Goal: Navigation & Orientation: Find specific page/section

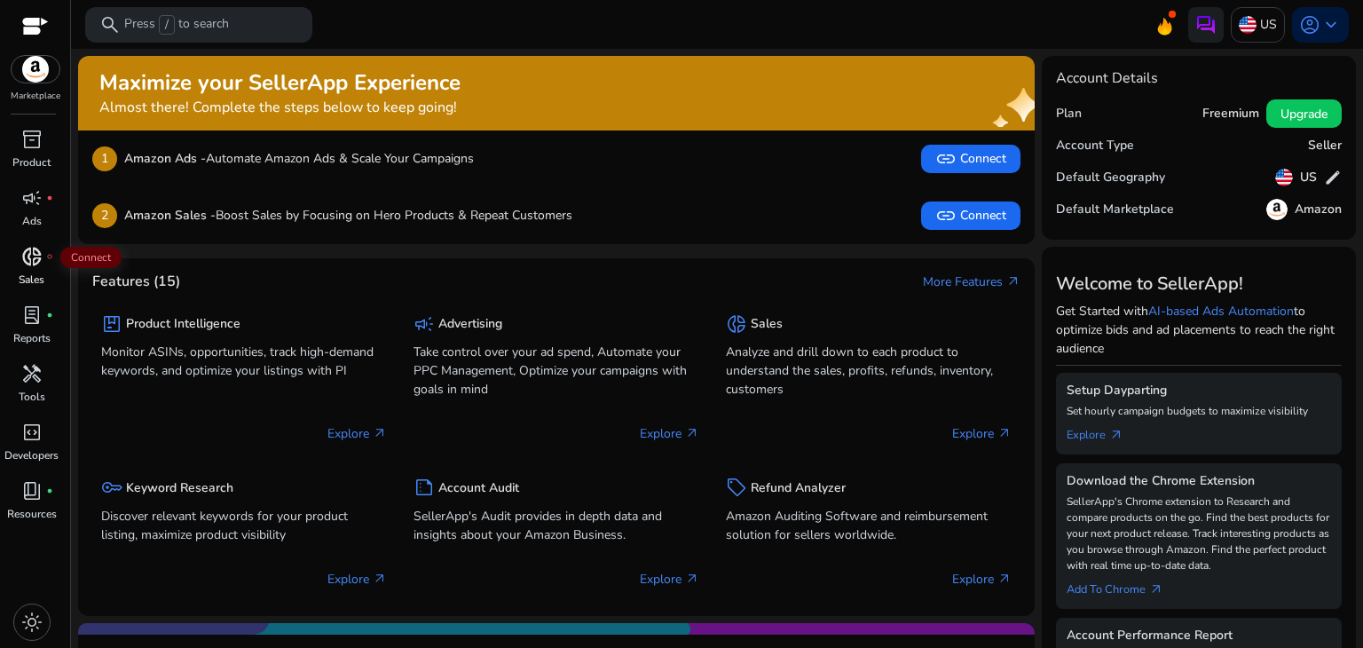
click at [32, 257] on span "donut_small" at bounding box center [31, 256] width 21 height 21
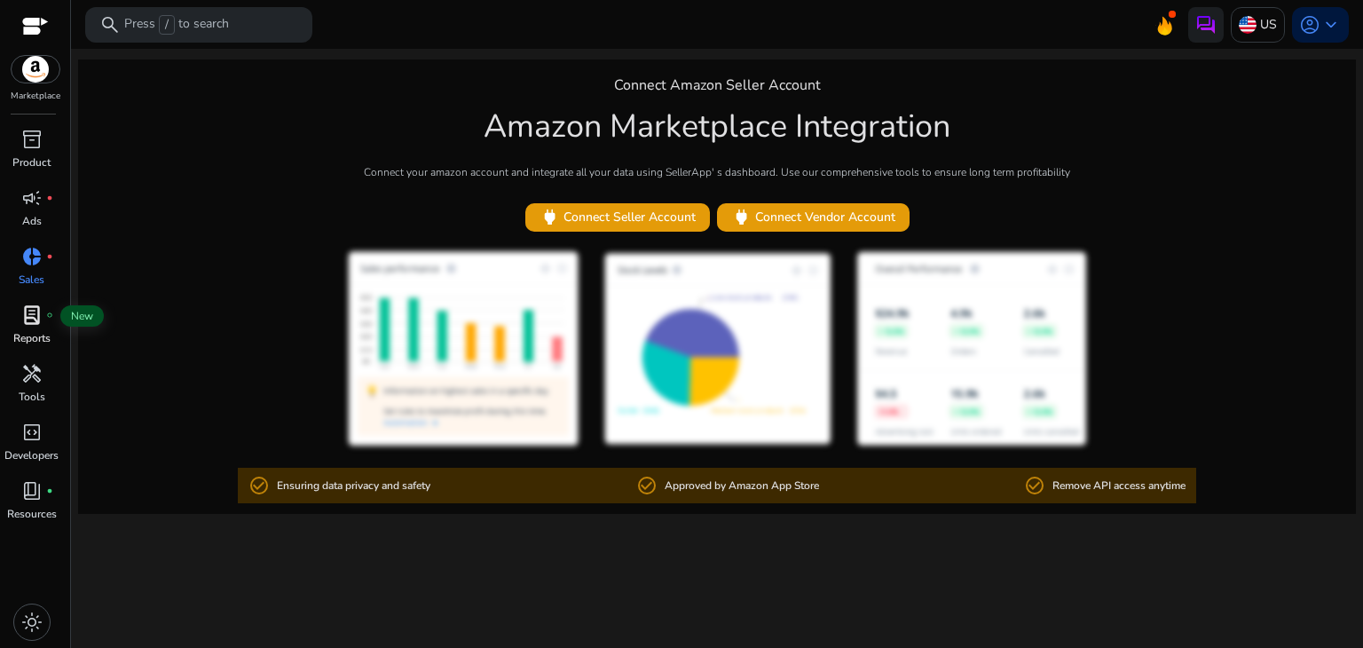
click at [25, 313] on span "lab_profile" at bounding box center [31, 314] width 21 height 21
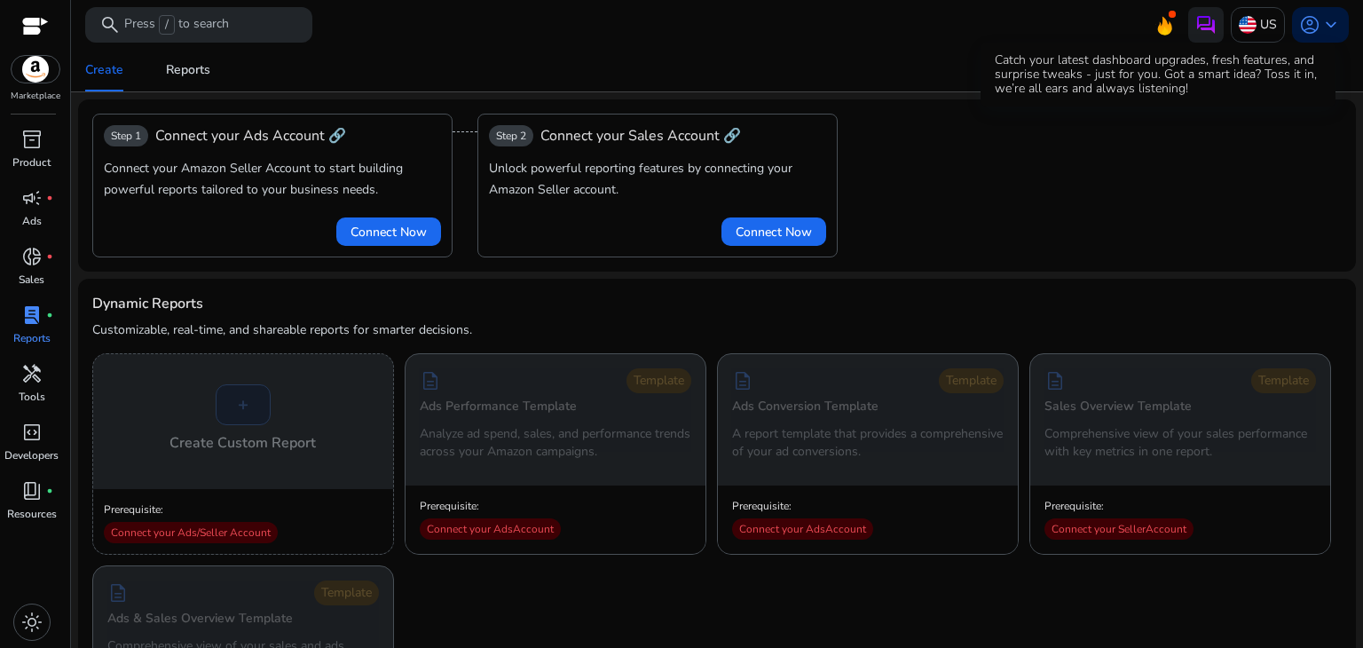
click at [1153, 24] on icon at bounding box center [1164, 23] width 27 height 25
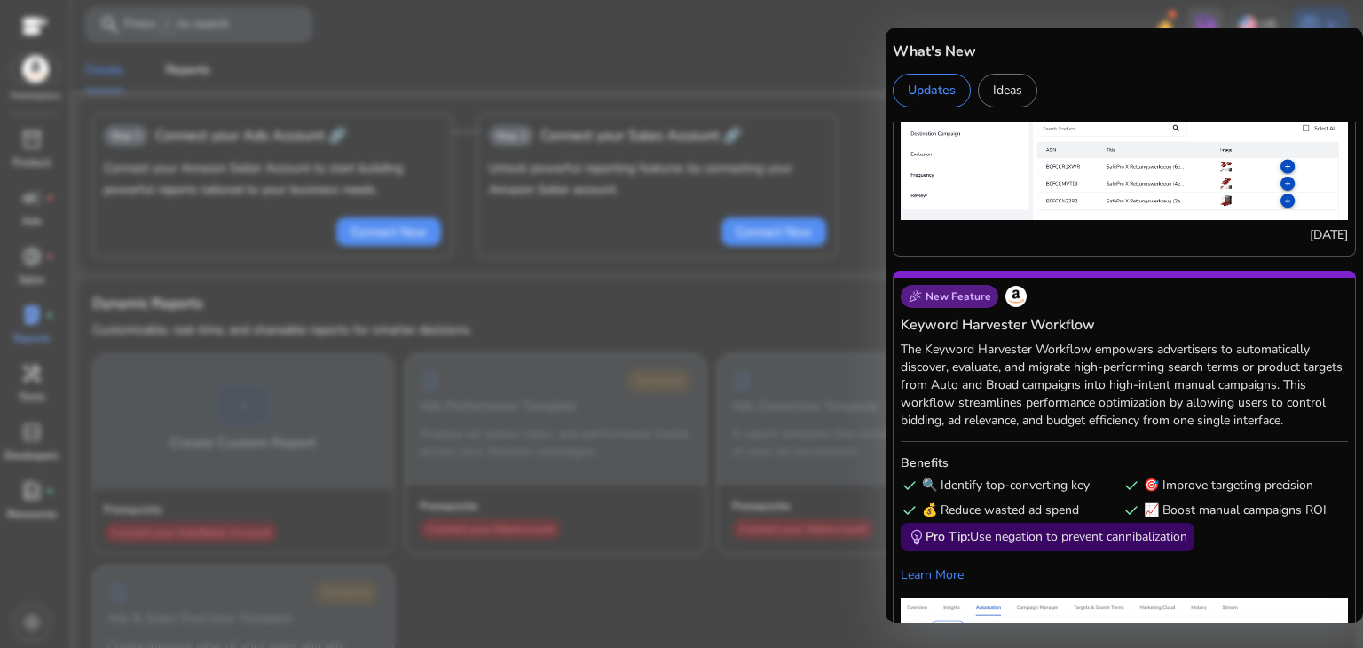
scroll to position [6424, 0]
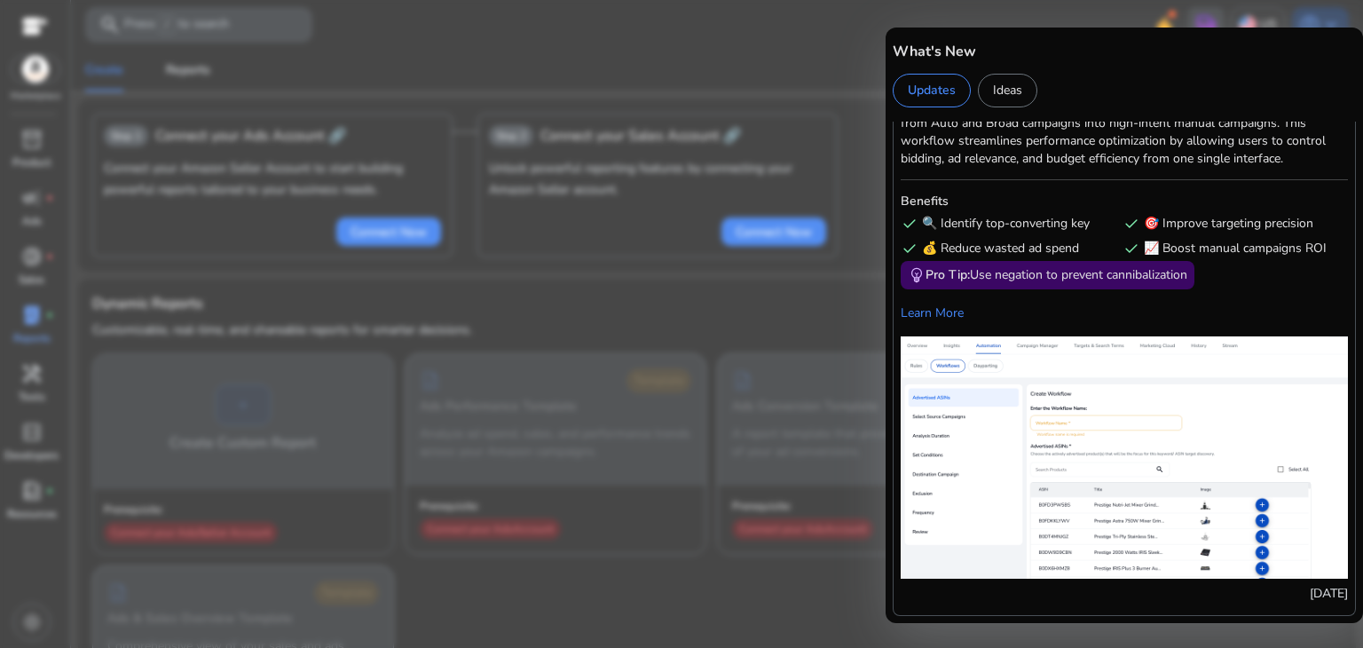
click at [820, 216] on div at bounding box center [681, 324] width 1363 height 648
